Goal: Task Accomplishment & Management: Manage account settings

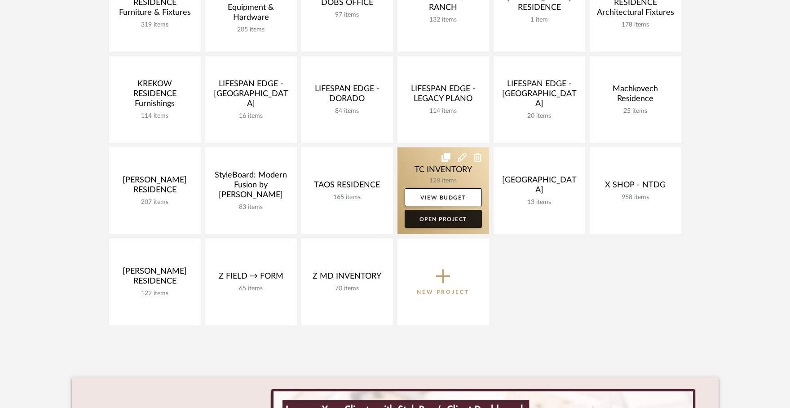
scroll to position [350, 0]
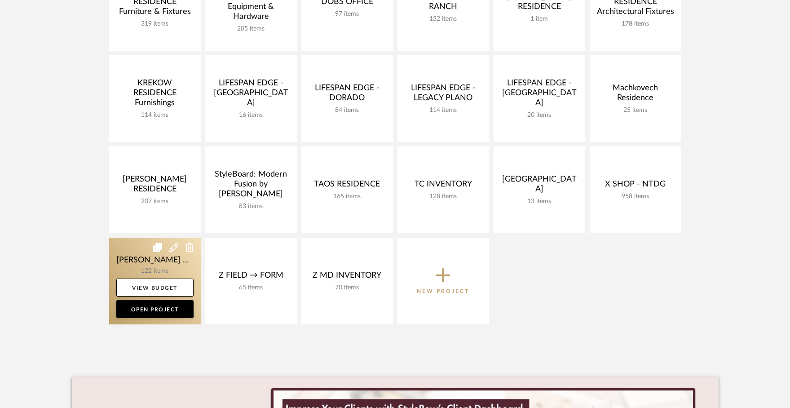
click at [154, 260] on link at bounding box center [155, 281] width 92 height 87
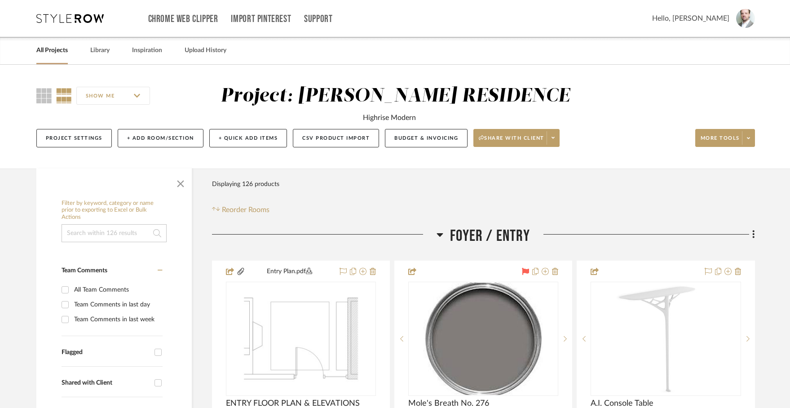
click at [103, 232] on input at bounding box center [114, 233] width 105 height 18
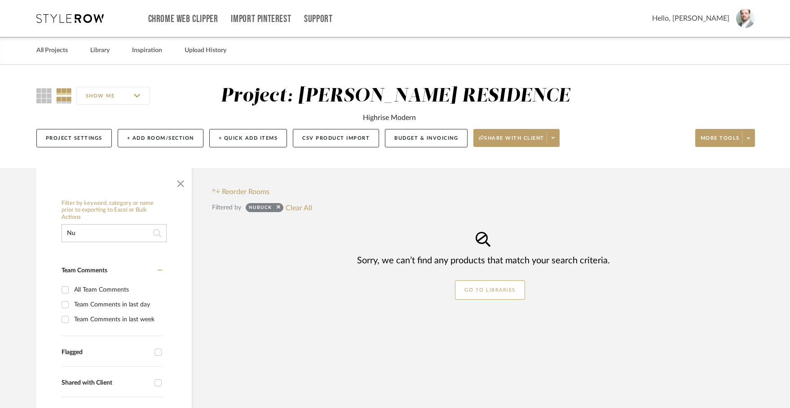
type input "N"
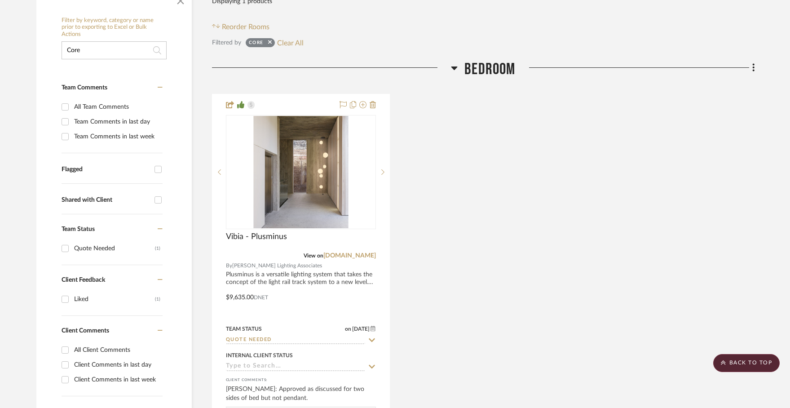
scroll to position [161, 0]
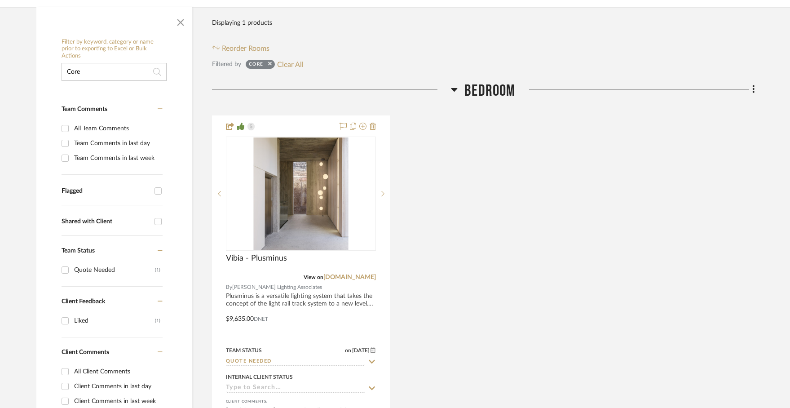
click at [121, 70] on input "Core" at bounding box center [114, 72] width 105 height 18
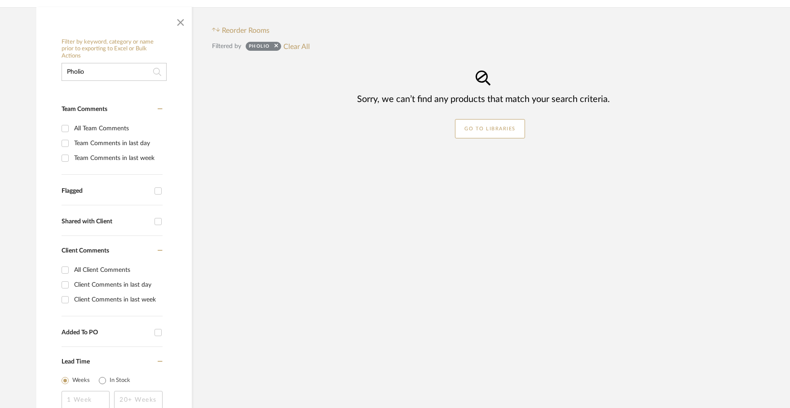
click at [132, 67] on input "Pholio" at bounding box center [114, 72] width 105 height 18
click at [102, 72] on input "Padded" at bounding box center [114, 72] width 105 height 18
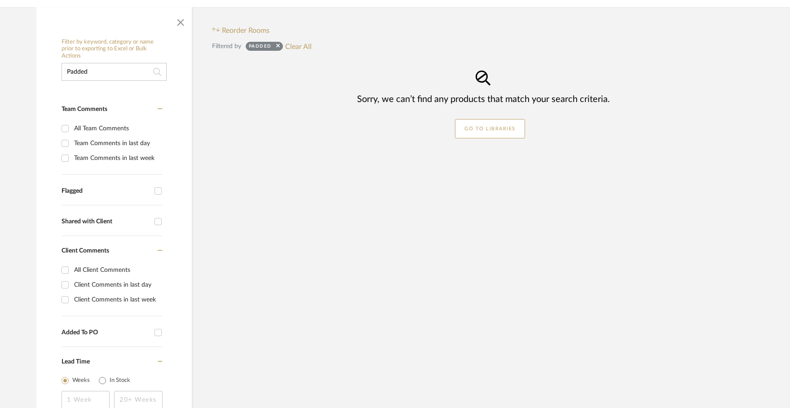
click at [101, 72] on input "Padded" at bounding box center [114, 72] width 105 height 18
click at [102, 73] on input "Padded" at bounding box center [114, 72] width 105 height 18
click at [101, 72] on input "Padded" at bounding box center [114, 72] width 105 height 18
click at [102, 72] on input "Padded" at bounding box center [114, 72] width 105 height 18
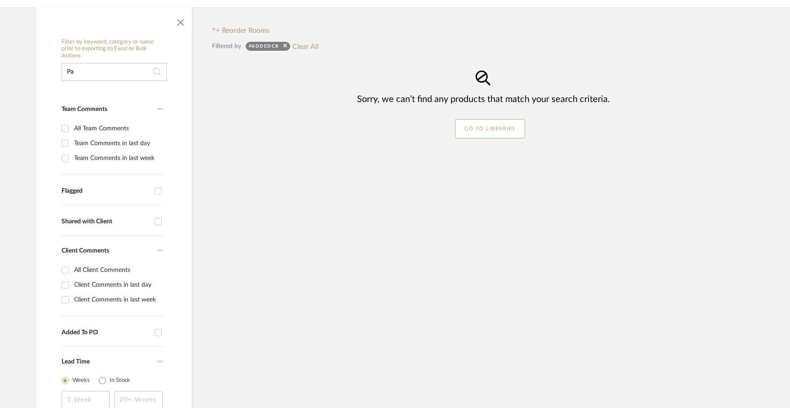
type input "P"
type input "C"
click at [140, 74] on input "Certosino" at bounding box center [114, 72] width 105 height 18
click at [140, 73] on input "Certosino" at bounding box center [114, 72] width 105 height 18
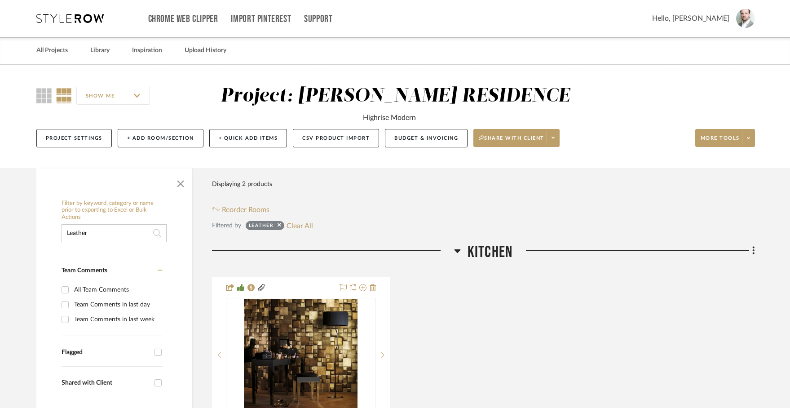
click at [123, 235] on input "Leather" at bounding box center [114, 233] width 105 height 18
click at [123, 234] on input "Leather" at bounding box center [114, 233] width 105 height 18
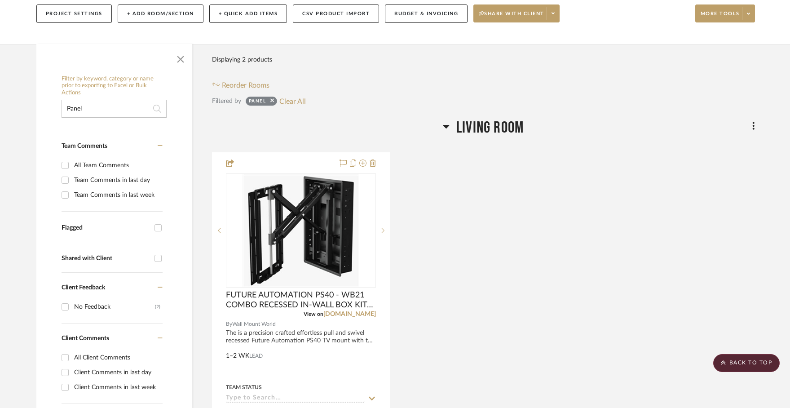
scroll to position [50, 0]
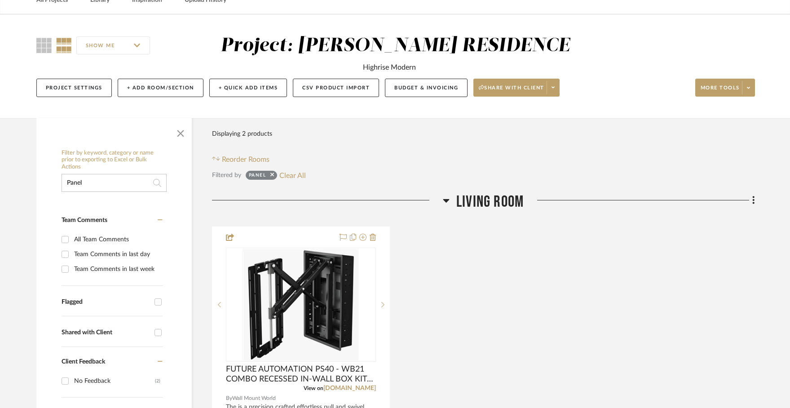
click at [108, 177] on input "Panel" at bounding box center [114, 183] width 105 height 18
click at [108, 178] on input "Panel" at bounding box center [114, 183] width 105 height 18
click at [108, 179] on input "Panel" at bounding box center [114, 183] width 105 height 18
type input "P"
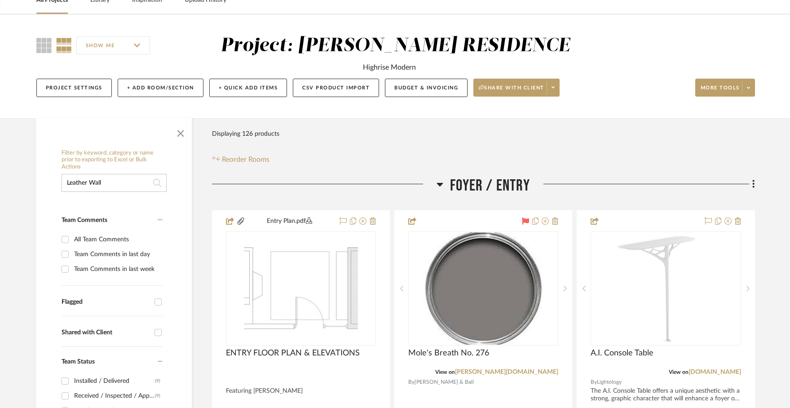
type input "Leather Wall"
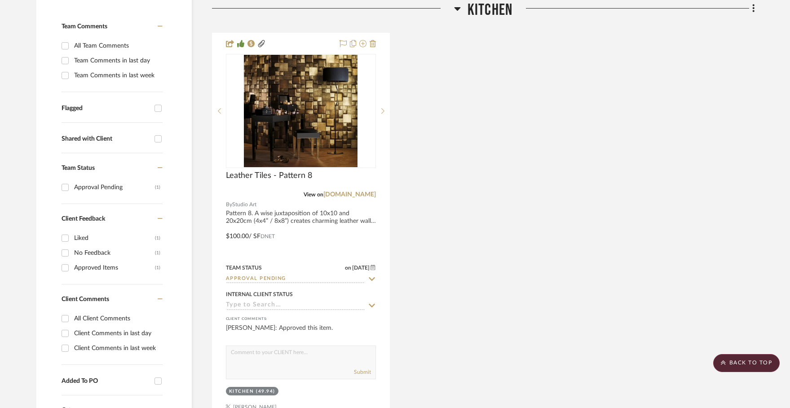
scroll to position [237, 0]
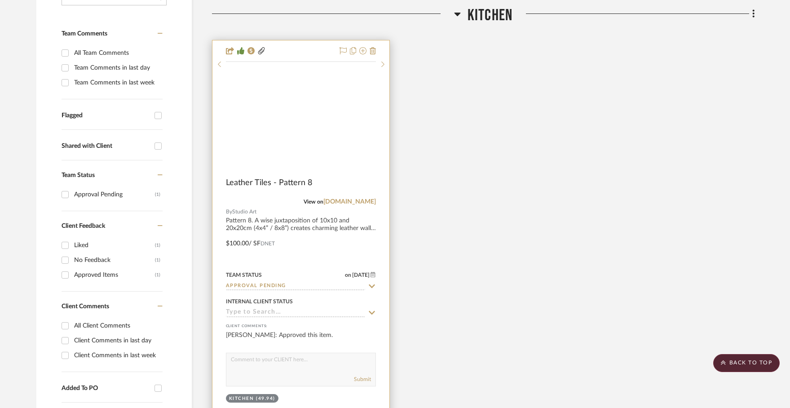
click at [0, 0] on img at bounding box center [0, 0] width 0 height 0
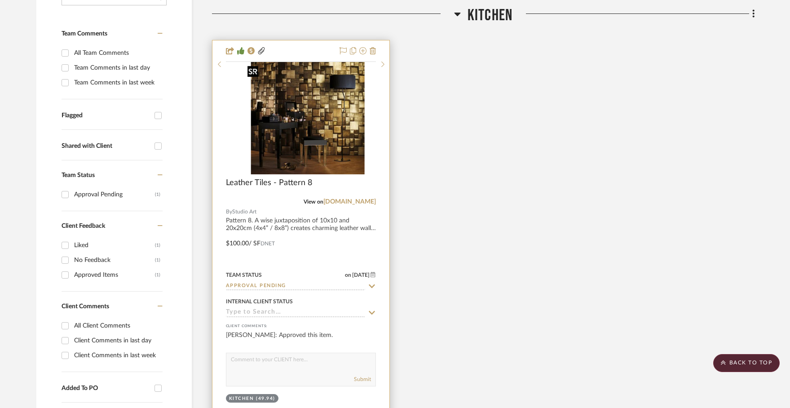
click at [0, 0] on img at bounding box center [0, 0] width 0 height 0
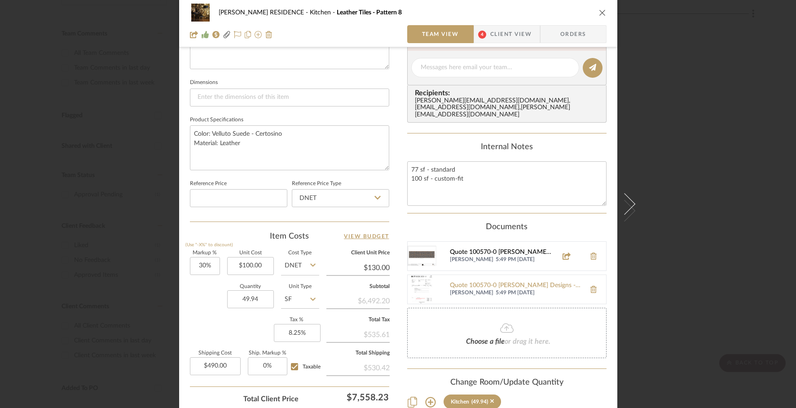
scroll to position [427, 0]
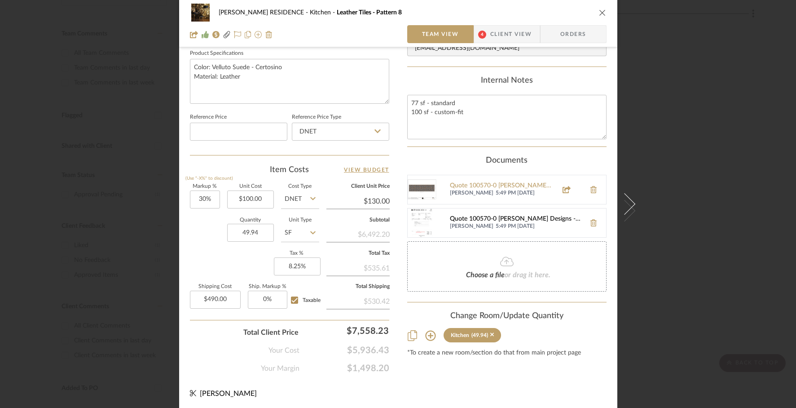
click at [508, 216] on div "Quote 100570-0 [PERSON_NAME] Designs - Studio Art - Yanofsky Residence-1.pdf" at bounding box center [515, 219] width 131 height 7
click at [261, 296] on input "0" at bounding box center [268, 300] width 40 height 18
click at [261, 295] on input "0" at bounding box center [268, 300] width 40 height 18
click at [254, 297] on input "0" at bounding box center [268, 300] width 40 height 18
drag, startPoint x: 268, startPoint y: 297, endPoint x: 256, endPoint y: 297, distance: 12.1
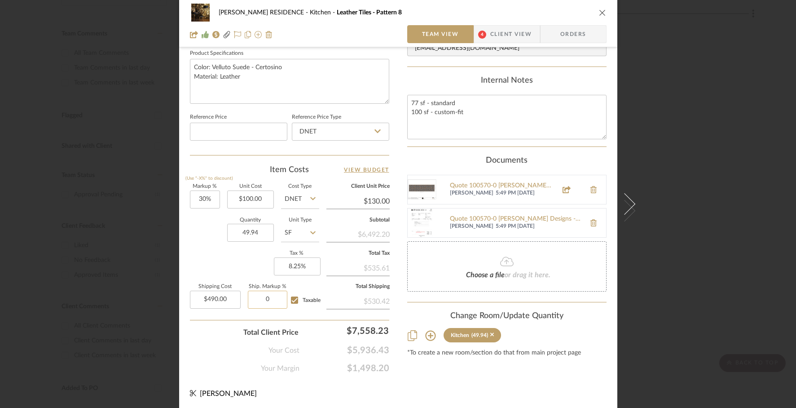
click at [256, 297] on input "0" at bounding box center [268, 300] width 40 height 18
type input "15%"
click at [220, 330] on div "Total Client Price $7,558.23" at bounding box center [289, 329] width 199 height 18
click at [251, 196] on input "$100.00" at bounding box center [250, 199] width 47 height 18
click at [251, 196] on input "100.00" at bounding box center [250, 199] width 47 height 18
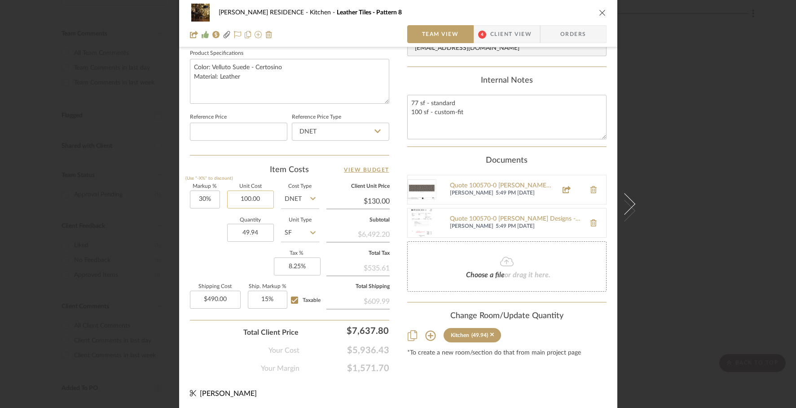
click at [251, 196] on input "100.00" at bounding box center [250, 199] width 47 height 18
click at [254, 194] on input "100.00" at bounding box center [250, 199] width 47 height 18
click at [255, 194] on input "100.00" at bounding box center [250, 199] width 47 height 18
drag, startPoint x: 261, startPoint y: 198, endPoint x: 202, endPoint y: 189, distance: 60.4
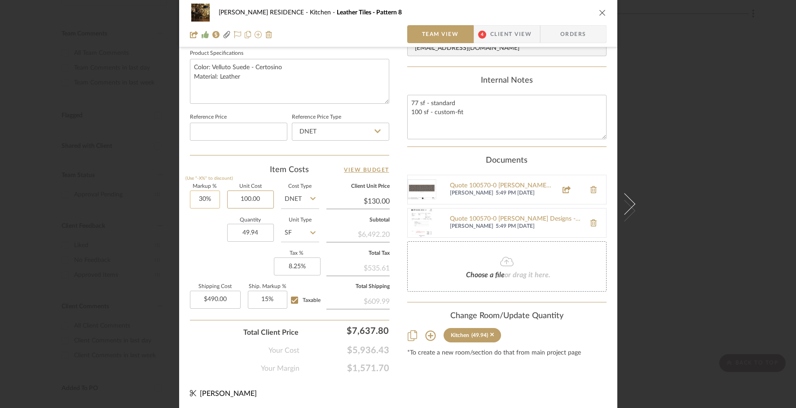
click at [201, 189] on div "Markup % (Use "-X%" to discount) 30% Unit Cost 100.00 Cost Type DNET Client Uni…" at bounding box center [289, 249] width 199 height 131
type input "$111.25"
click at [190, 226] on div "Quantity 49.94 Unit Type SF" at bounding box center [254, 234] width 129 height 32
type input "$144.63"
